Goal: Check status: Check status

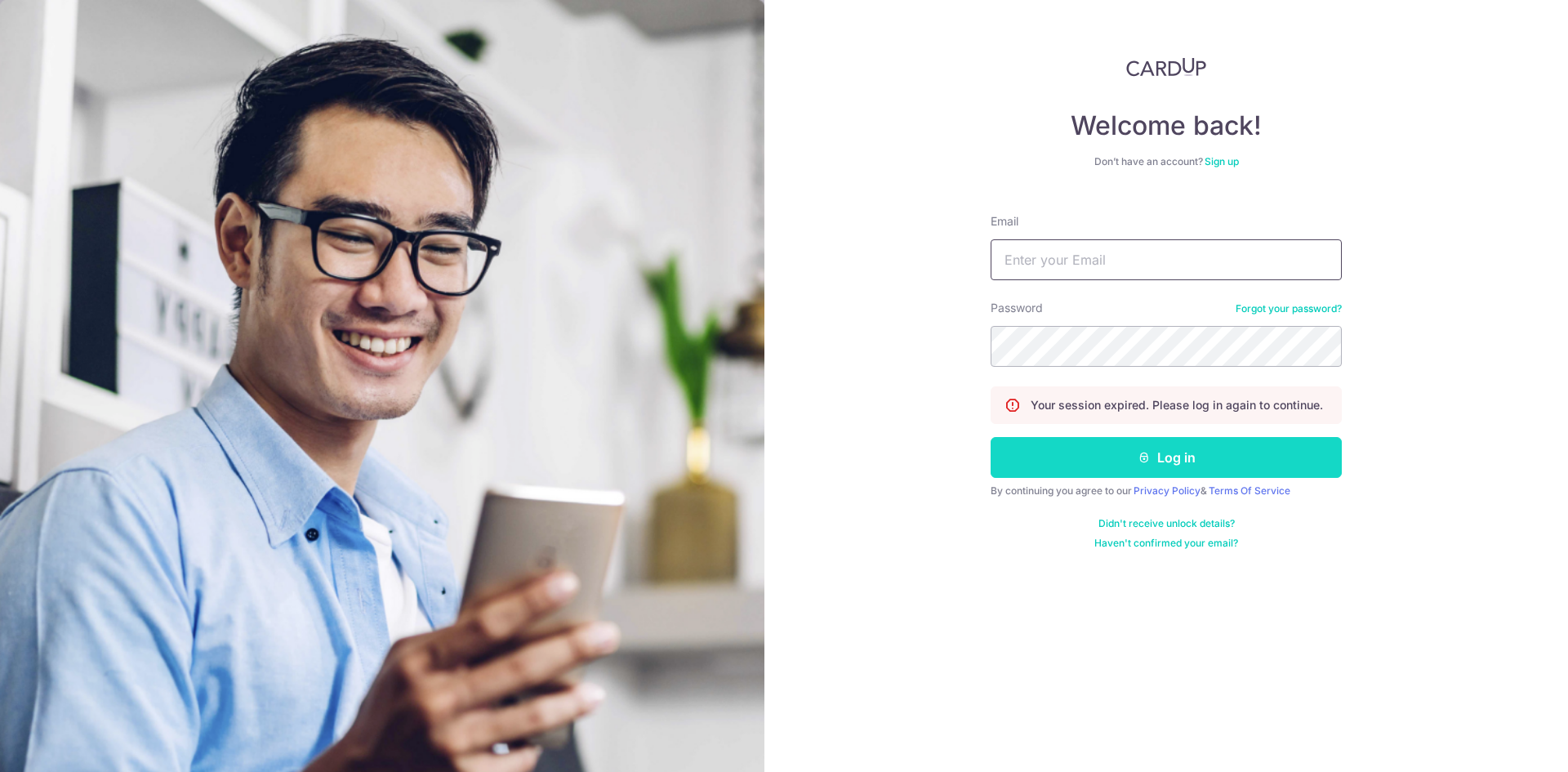
type input "[DOMAIN_NAME][EMAIL_ADDRESS][DOMAIN_NAME]"
click at [1090, 460] on button "Log in" at bounding box center [1167, 457] width 351 height 41
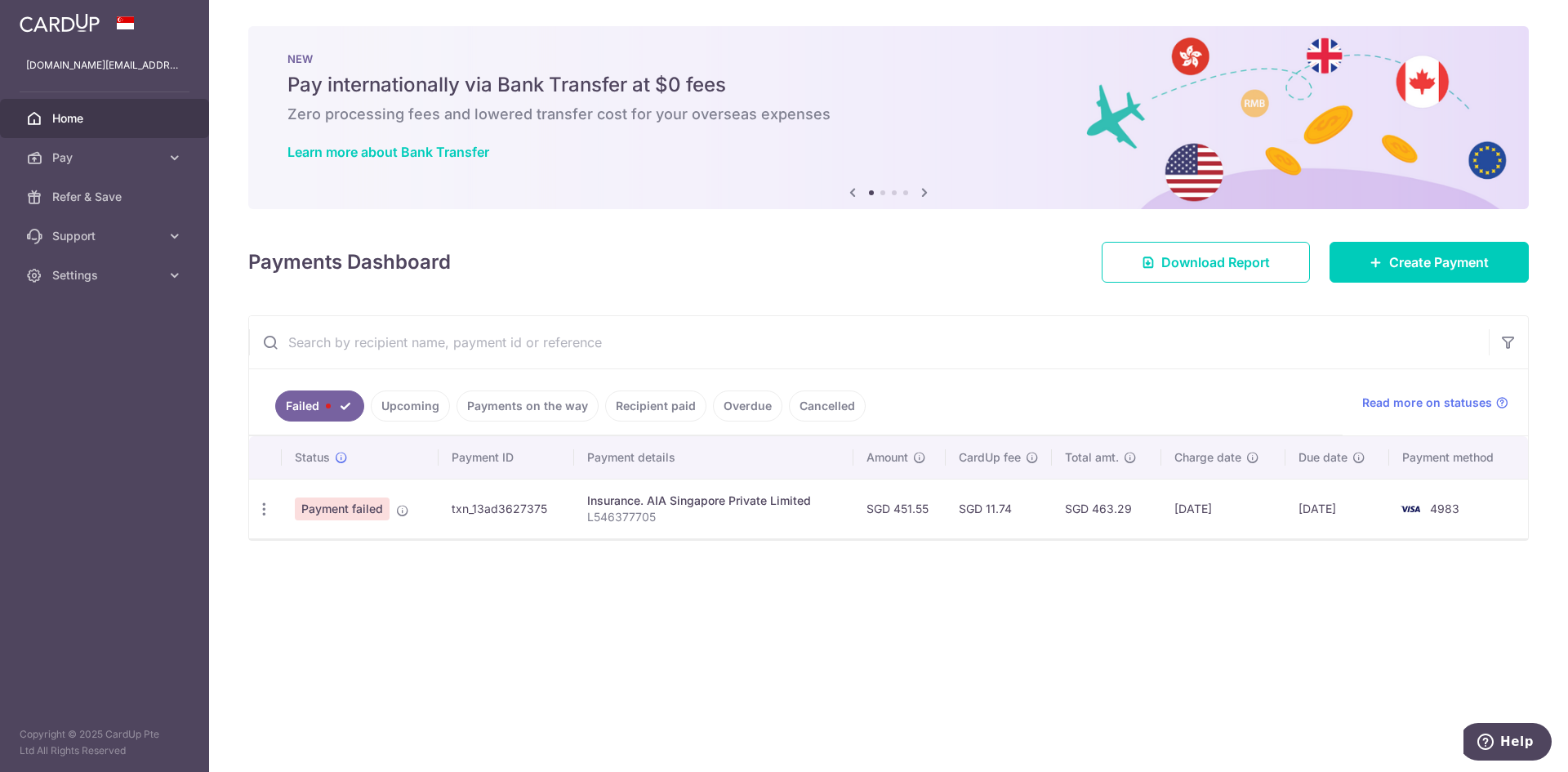
click at [408, 405] on link "Upcoming" at bounding box center [410, 406] width 79 height 31
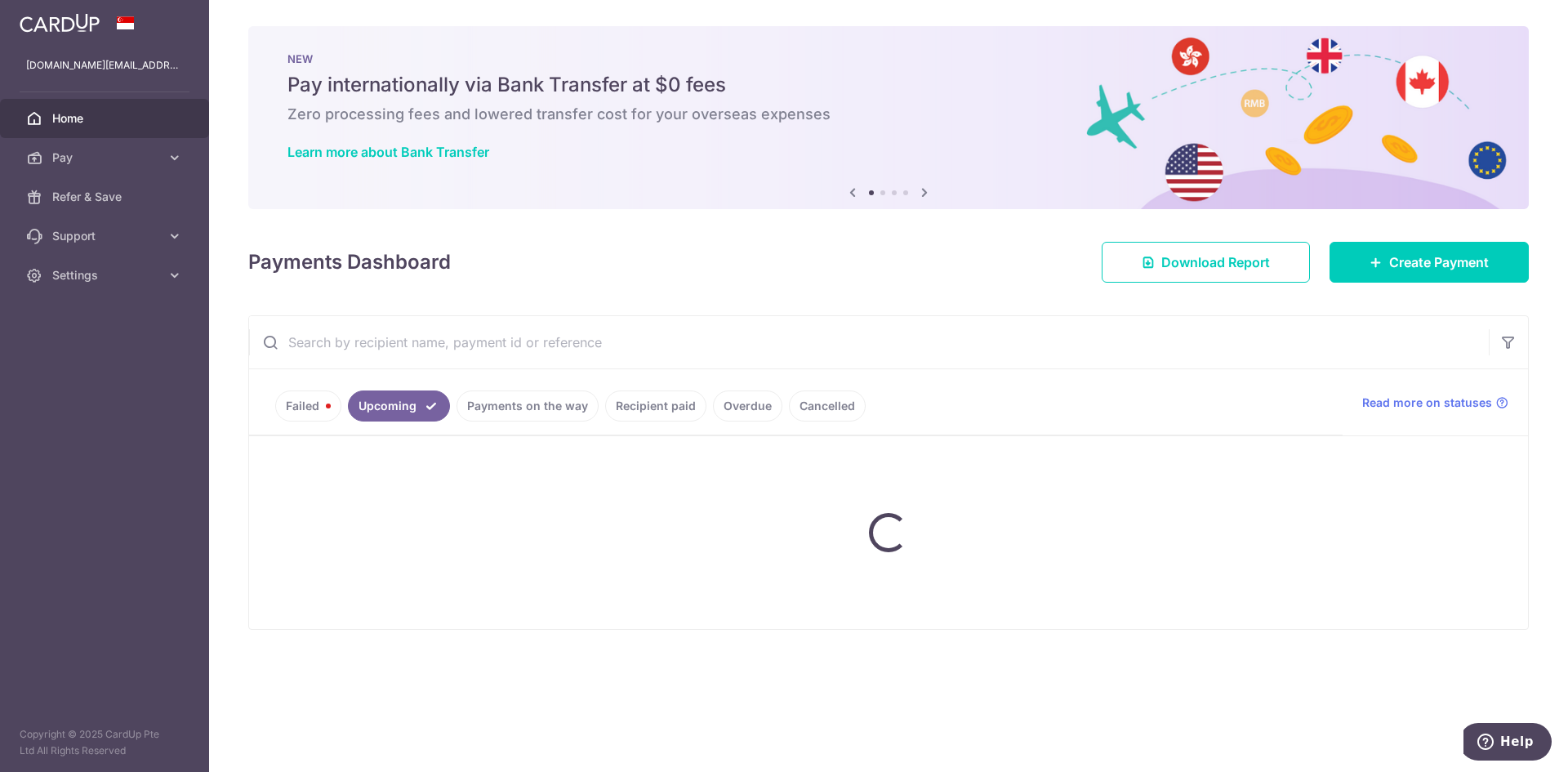
click at [516, 411] on ul "Failed Upcoming Payments on the way Recipient paid Overdue Cancelled" at bounding box center [796, 402] width 1094 height 66
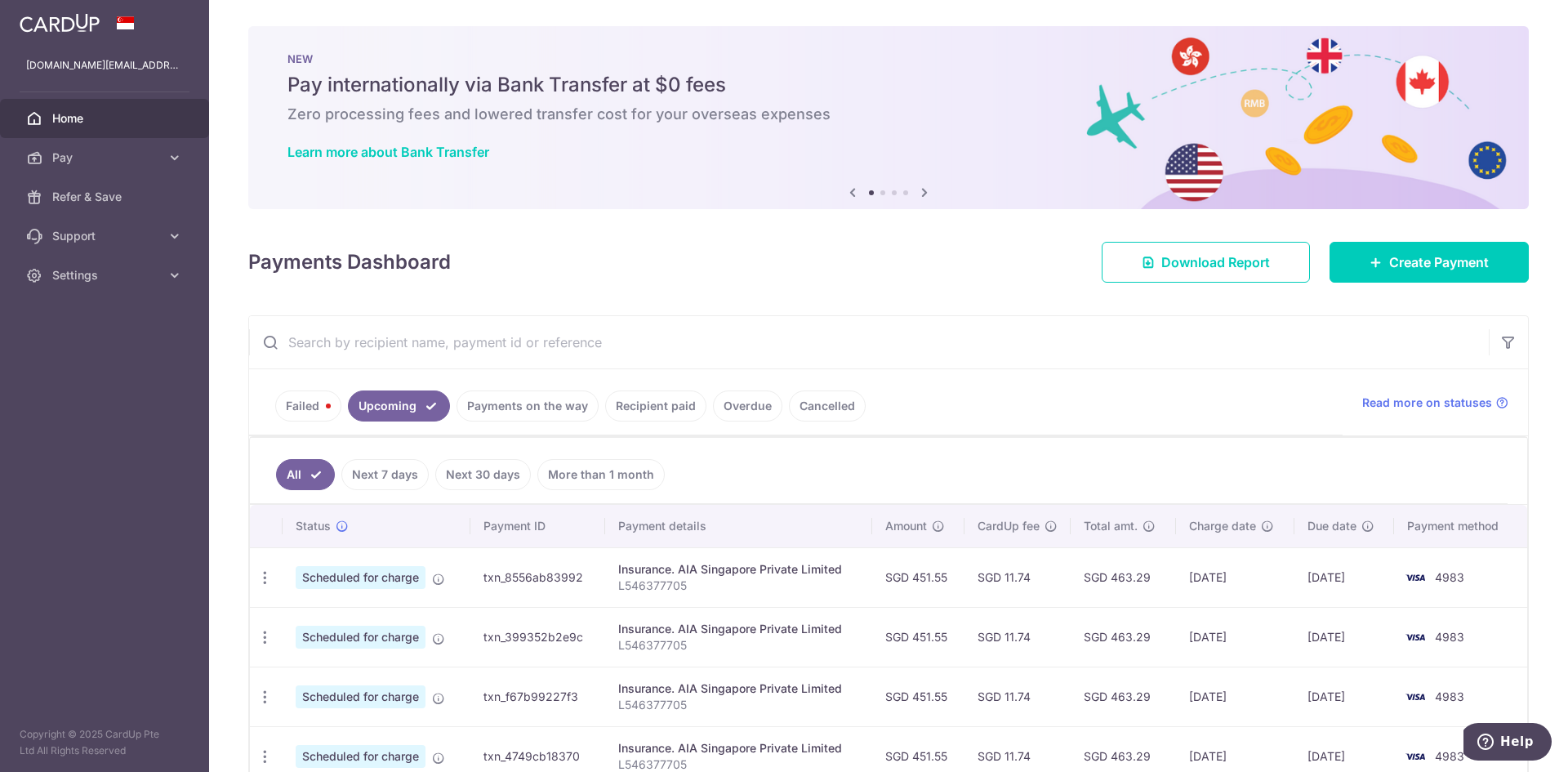
click at [516, 411] on link "Payments on the way" at bounding box center [528, 406] width 143 height 31
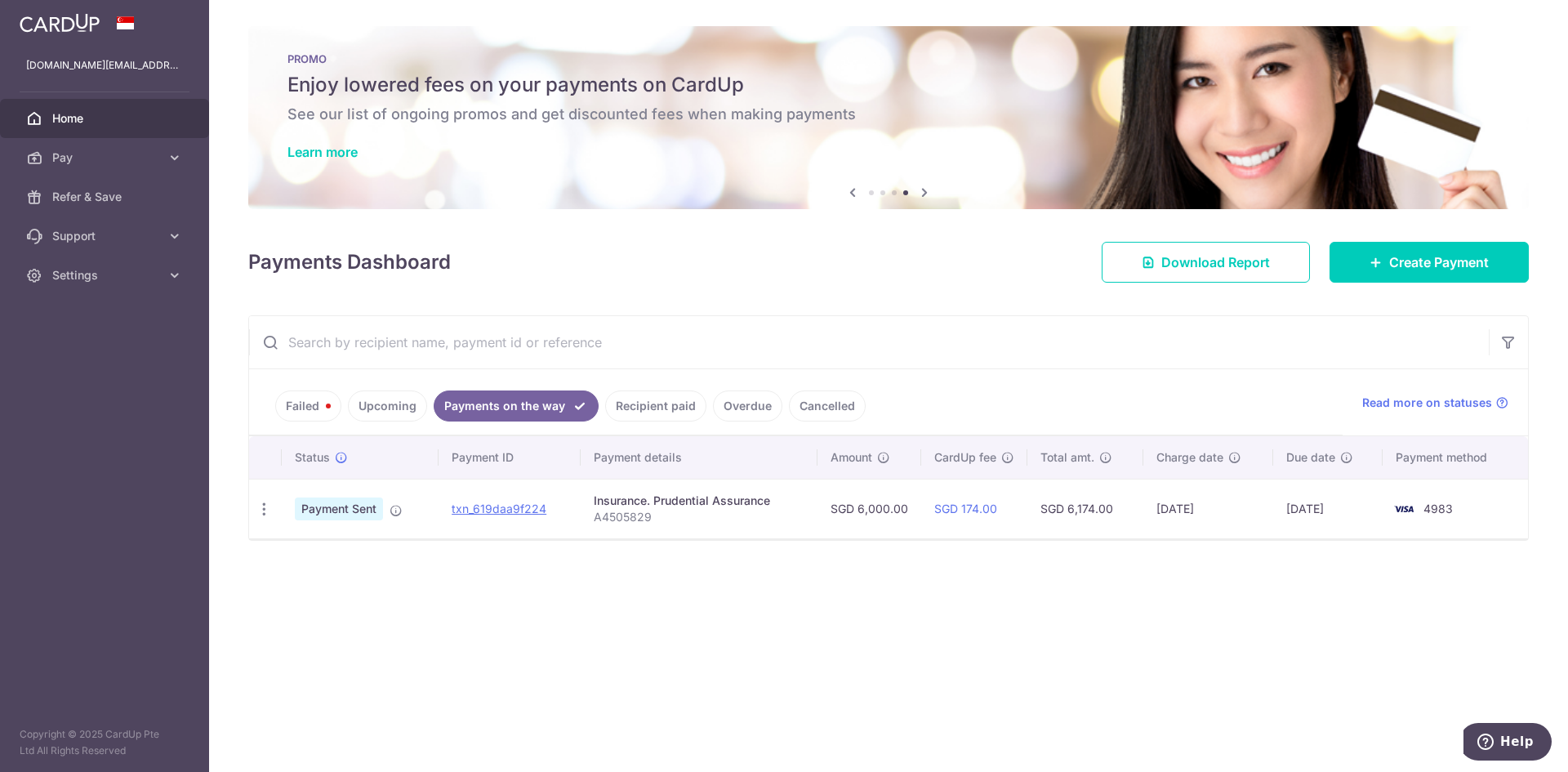
click at [1406, 595] on div "× Pause Schedule Pause all future payments in this series Pause just this one p…" at bounding box center [888, 386] width 1359 height 772
